Goal: Download file/media

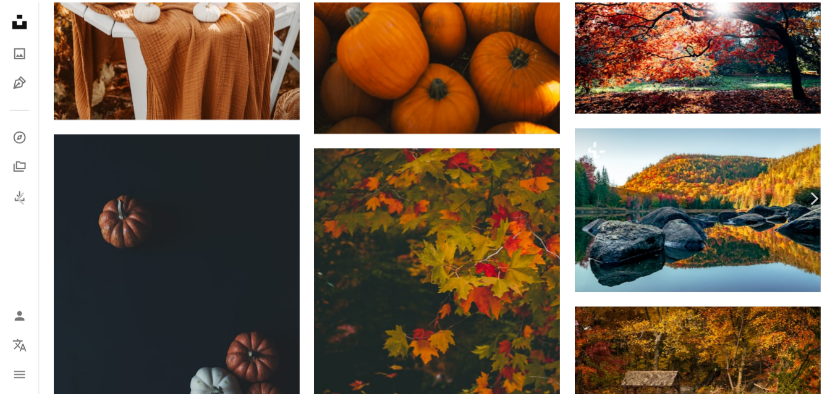
scroll to position [5746, 0]
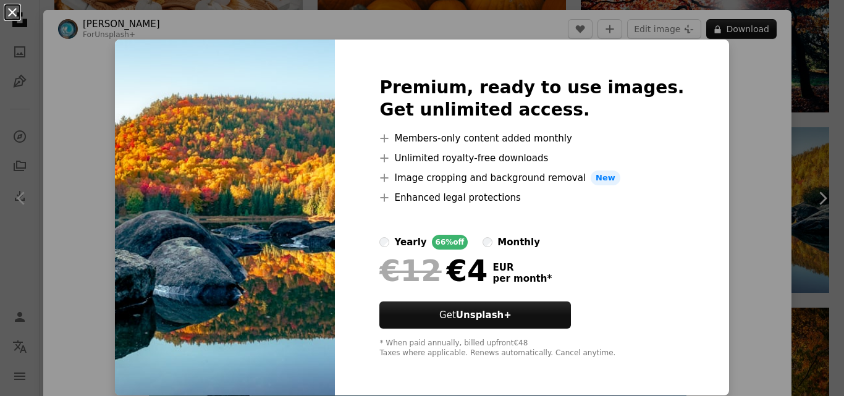
click at [15, 9] on button "An X shape" at bounding box center [12, 12] width 15 height 15
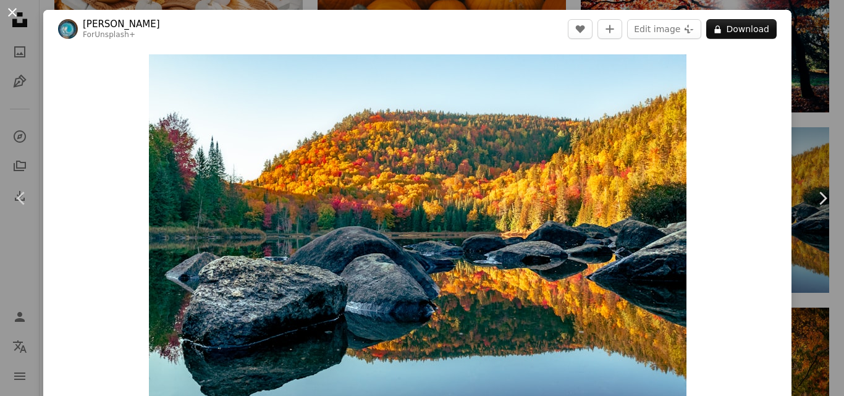
click at [12, 7] on button "An X shape" at bounding box center [12, 12] width 15 height 15
